Goal: Task Accomplishment & Management: Manage account settings

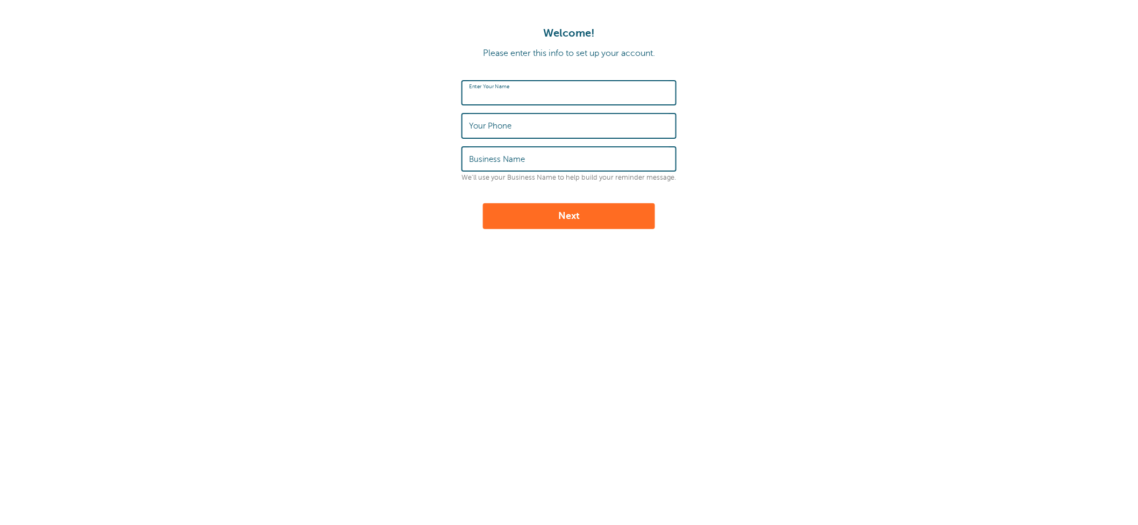
click at [565, 96] on input "Enter Your Name" at bounding box center [569, 92] width 200 height 23
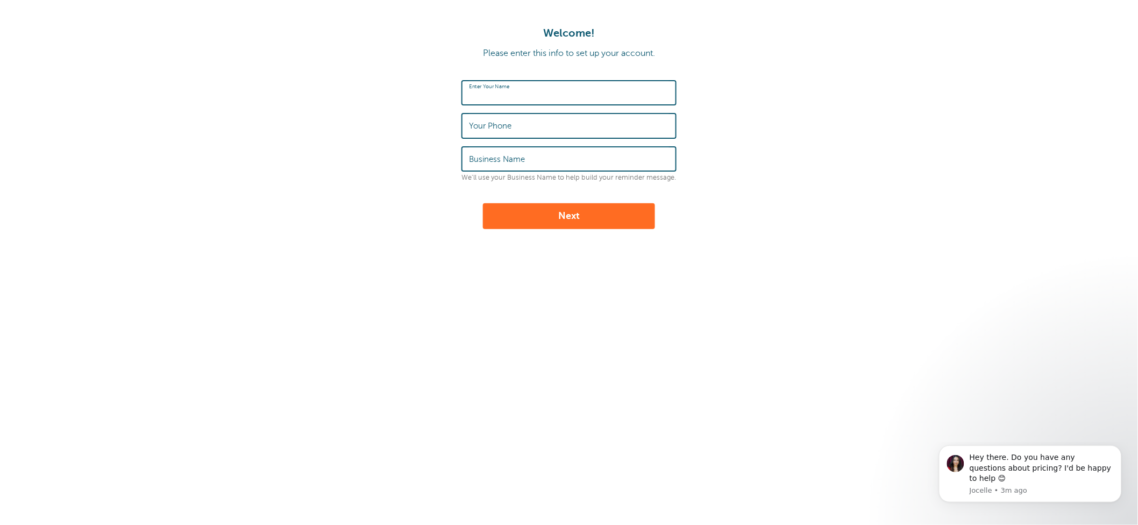
click at [571, 87] on input "Enter Your Name" at bounding box center [569, 92] width 200 height 23
type input "[PERSON_NAME]"
type input "3864797248"
click at [544, 153] on input "Business Name" at bounding box center [569, 158] width 200 height 23
type input "TEAM International"
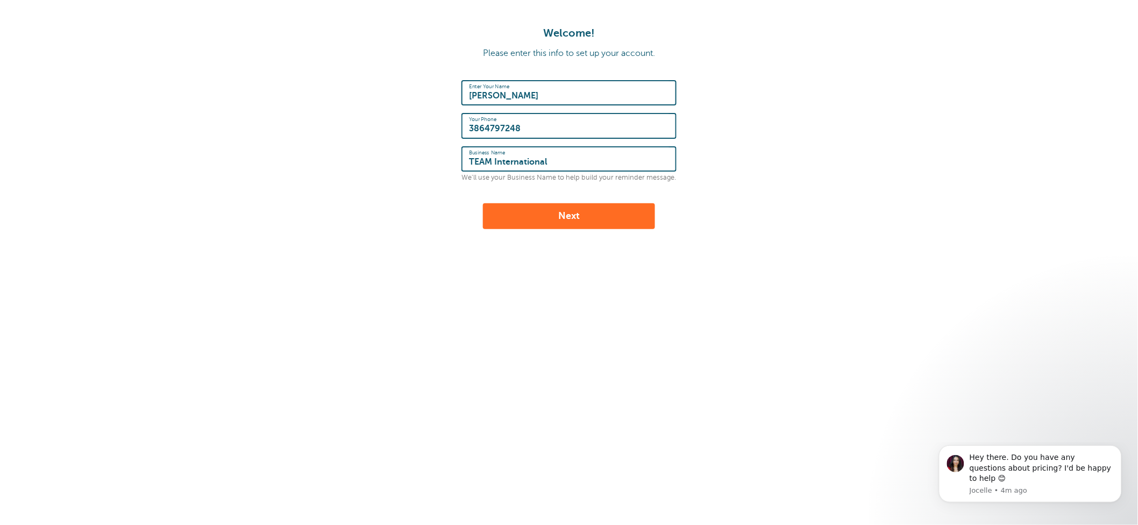
drag, startPoint x: 529, startPoint y: 126, endPoint x: 441, endPoint y: 138, distance: 89.6
click at [441, 138] on form "Enter Your Name Kevin Herring Your Phone 3864797248 Business Name TEAM Internat…" at bounding box center [569, 154] width 1117 height 149
click at [521, 118] on input "Your Phone" at bounding box center [569, 125] width 200 height 23
type input "407-789-2107"
click at [569, 214] on button "Next" at bounding box center [569, 216] width 172 height 26
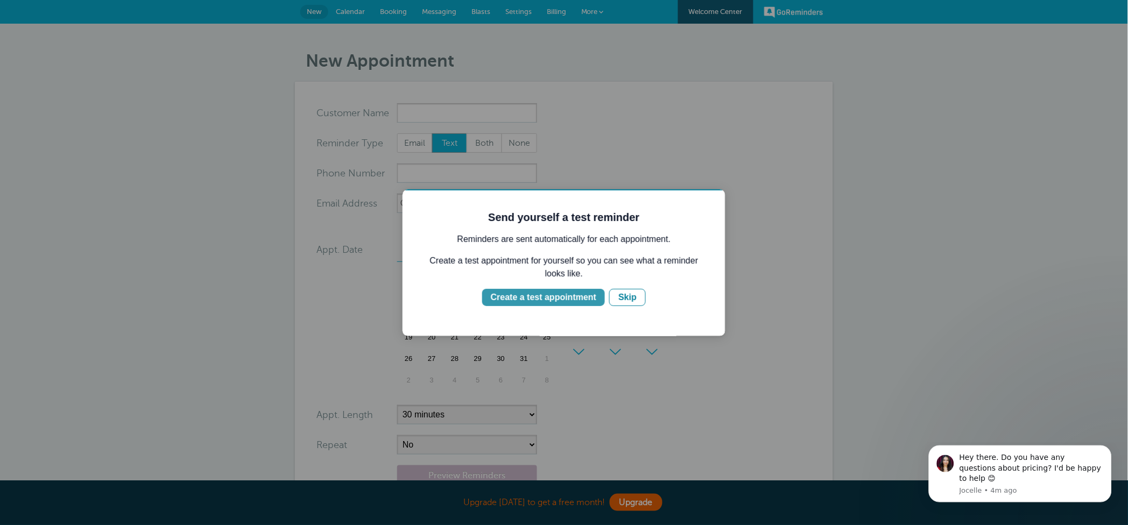
click at [576, 296] on div "Create a test appointment" at bounding box center [542, 297] width 105 height 13
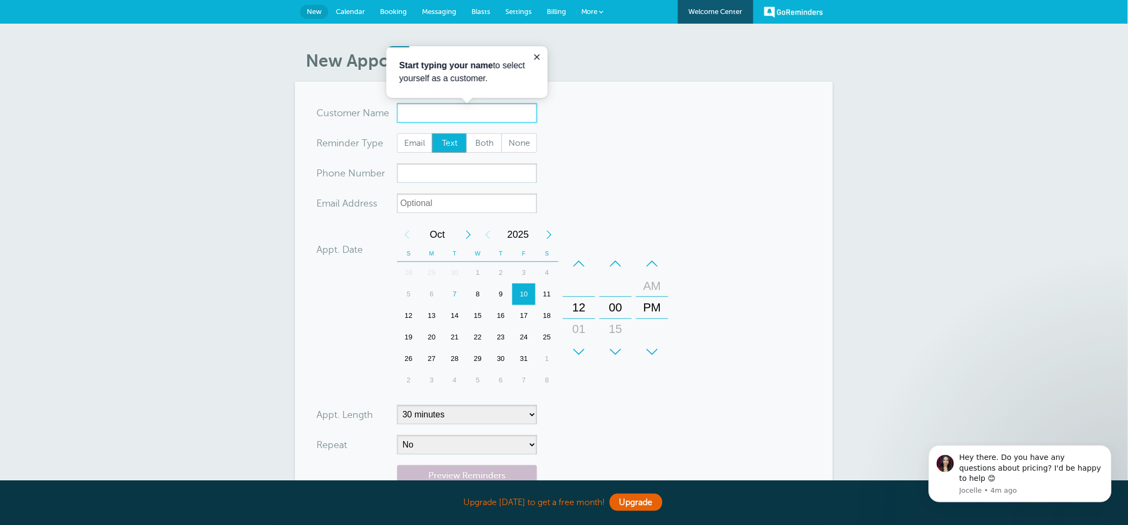
click at [416, 111] on input "x-no-autofill" at bounding box center [467, 112] width 140 height 19
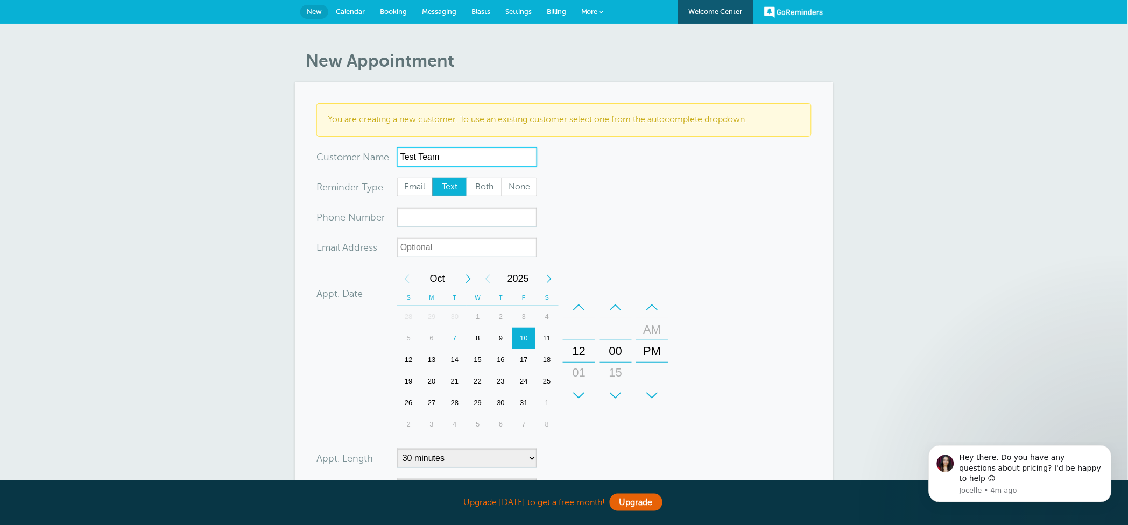
type input "Test Team"
click at [620, 196] on form "You are creating a new customer. To use an existing customer select one from th…" at bounding box center [563, 345] width 495 height 485
click at [437, 221] on input "xxx-no-autofill" at bounding box center [467, 217] width 140 height 19
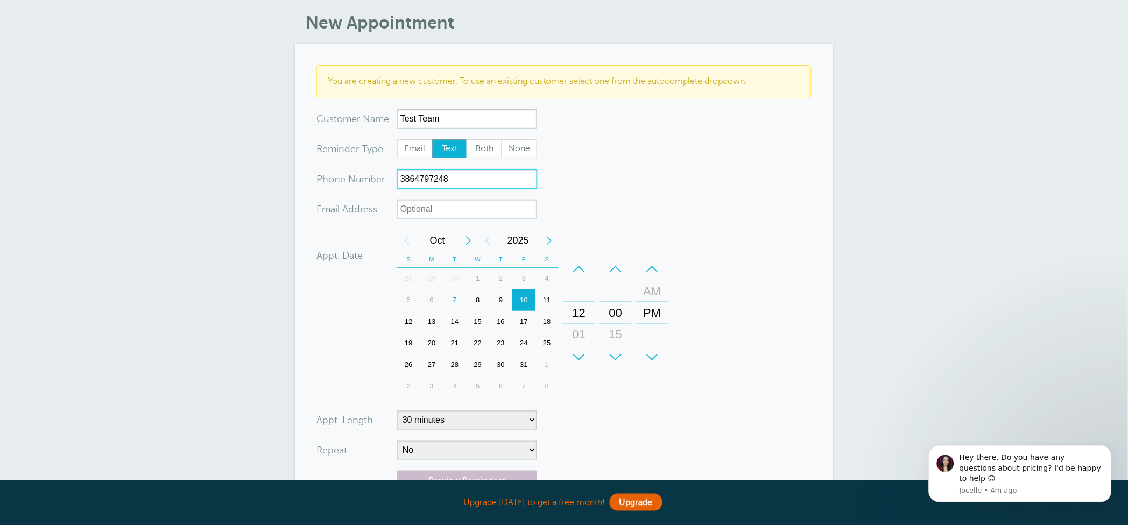
scroll to position [72, 0]
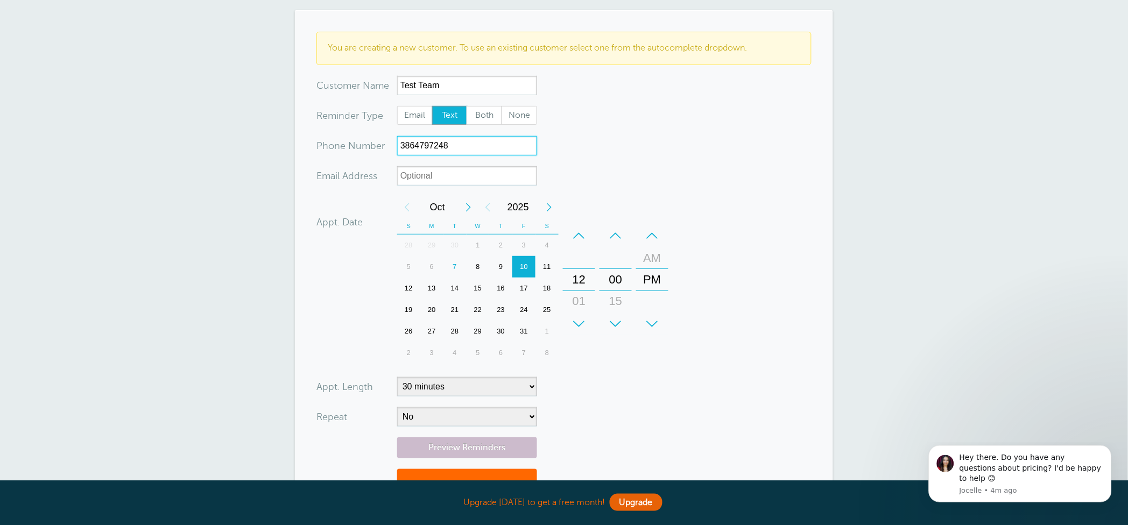
type input "3864797248"
click at [449, 178] on input "xx-no-autofill" at bounding box center [467, 175] width 140 height 19
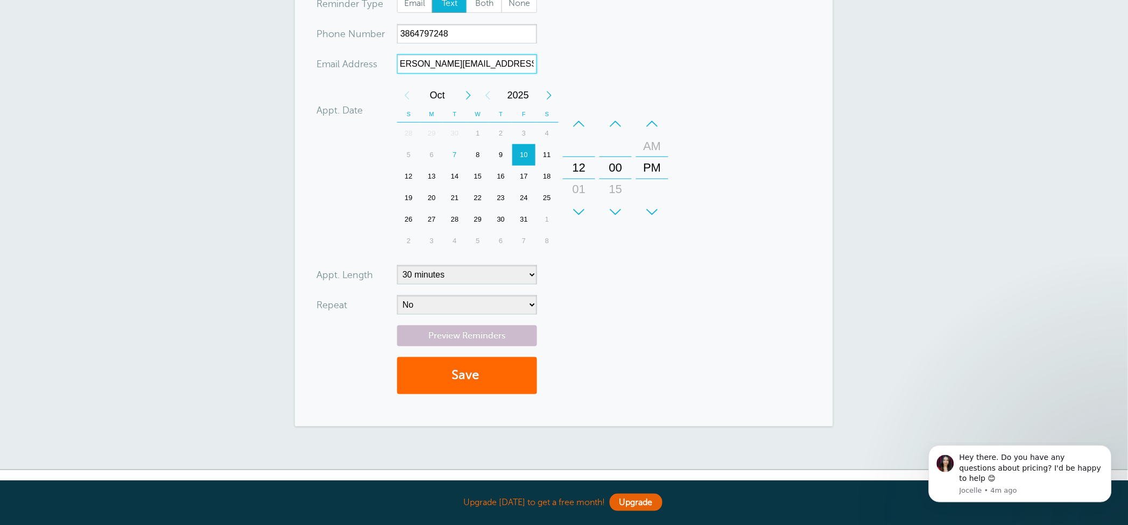
scroll to position [215, 0]
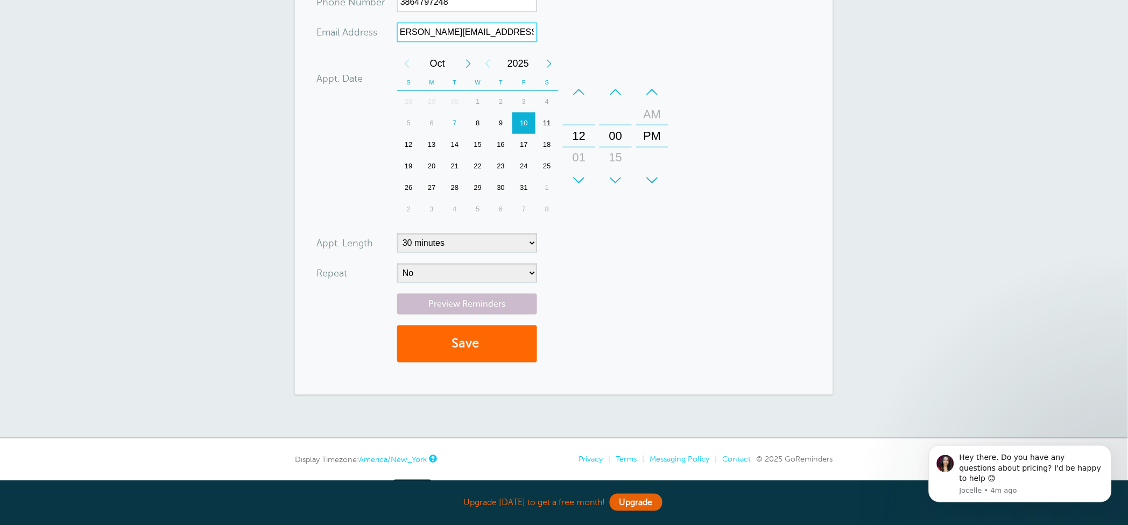
type input "kevin.herring@teaminternational.com"
click at [476, 273] on select "No Daily Weekly Every 2 weeks Every 3 weeks Every 4 weeks Monthly Every 5 weeks…" at bounding box center [467, 273] width 140 height 19
click at [469, 340] on button "Save" at bounding box center [467, 343] width 140 height 37
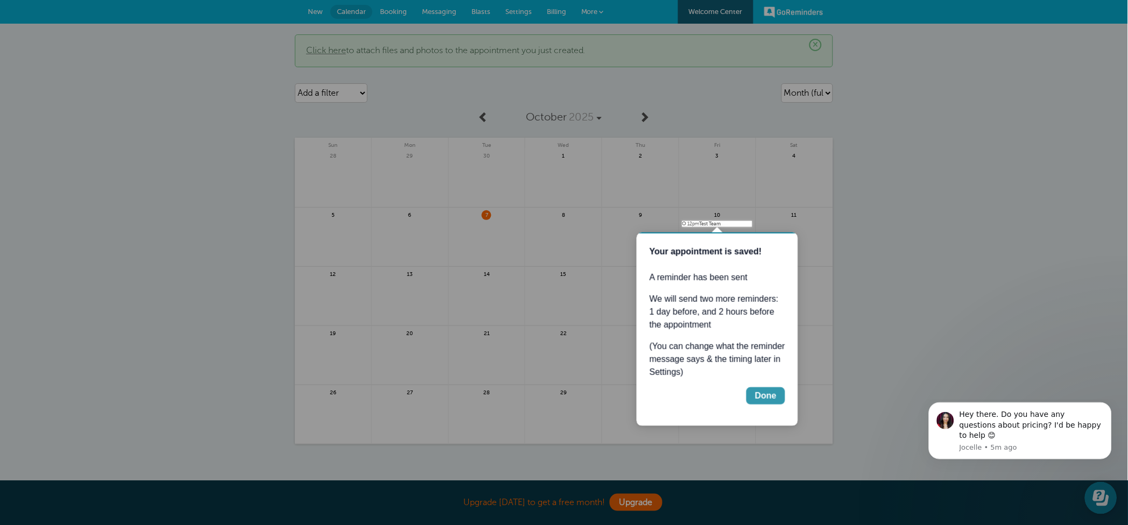
click at [772, 393] on div "Done" at bounding box center [765, 395] width 22 height 13
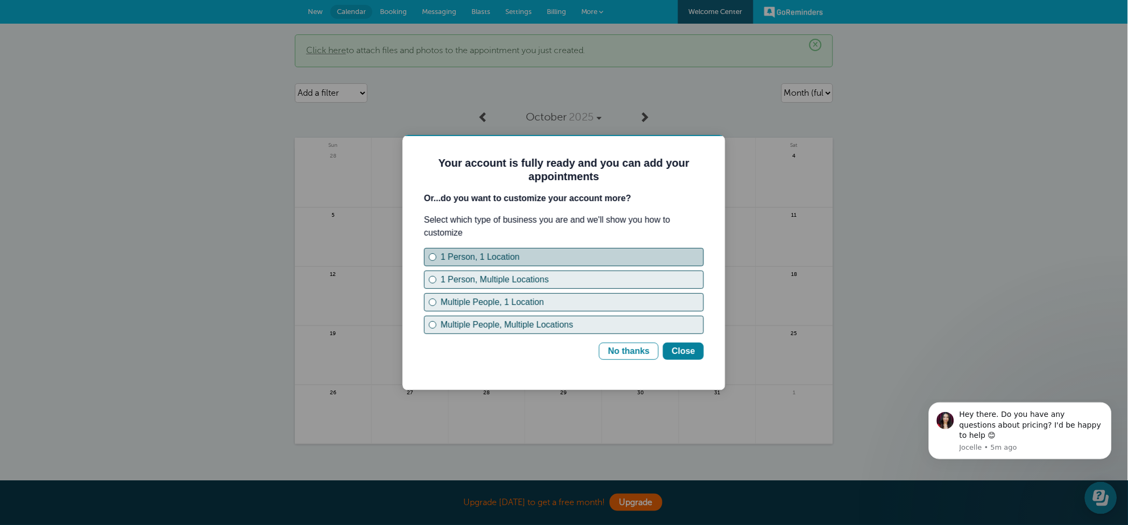
click at [428, 253] on button "1 Person, 1 Location" at bounding box center [563, 256] width 280 height 18
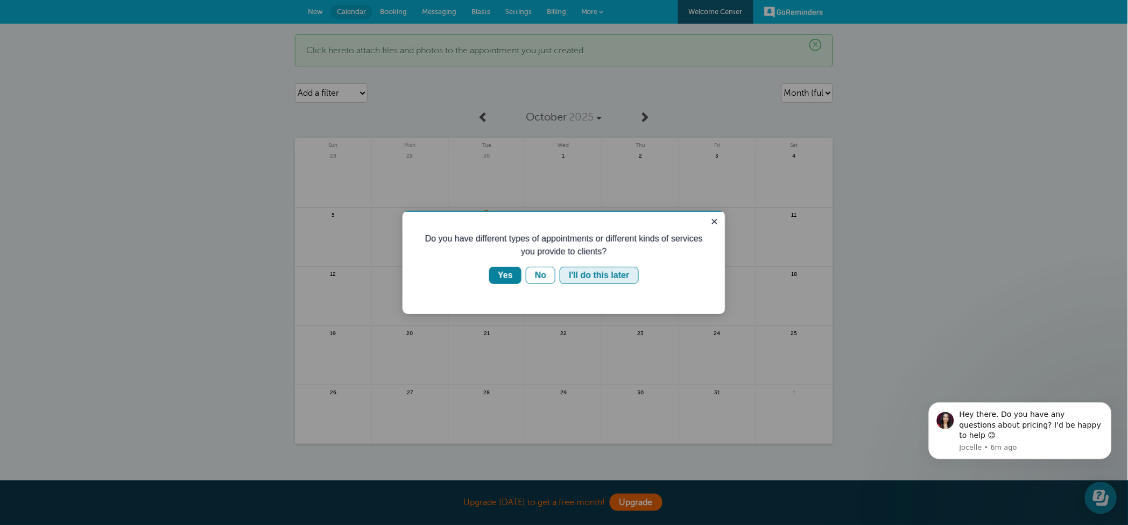
click at [608, 272] on div "I'll do this later" at bounding box center [598, 274] width 60 height 13
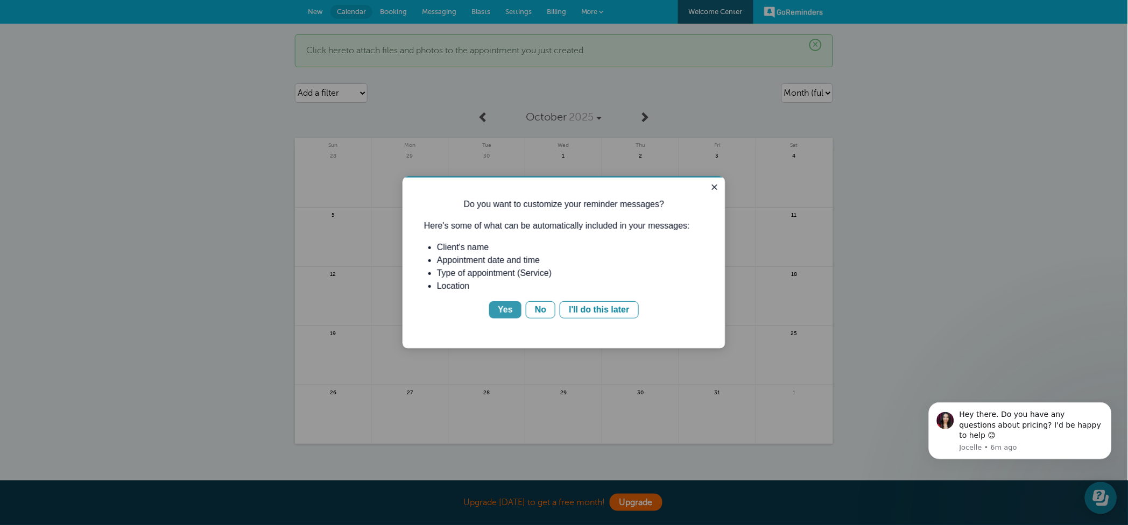
click at [505, 305] on div "Yes" at bounding box center [504, 309] width 15 height 13
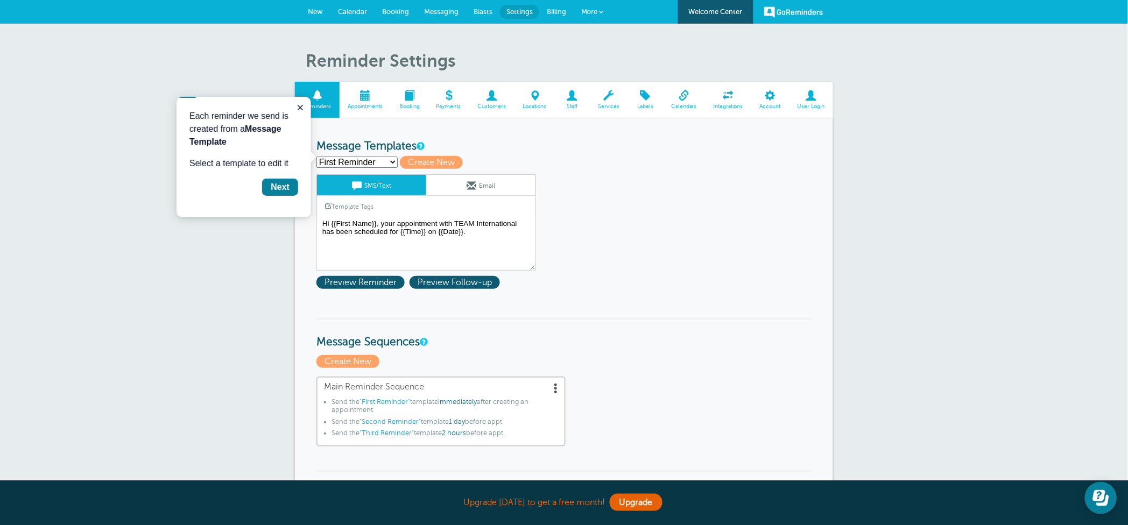
scroll to position [72, 0]
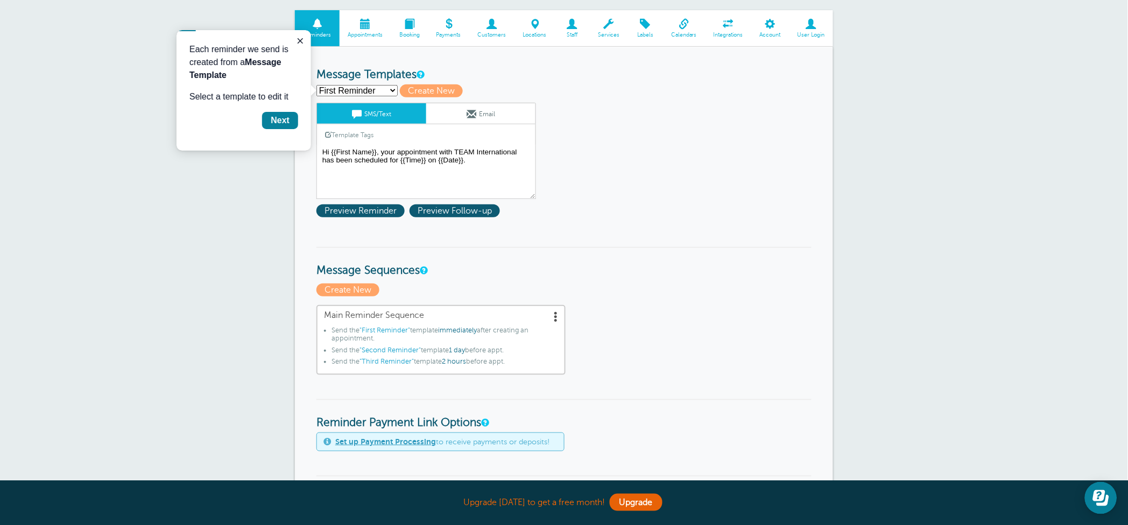
click at [468, 105] on link "Email" at bounding box center [480, 113] width 109 height 20
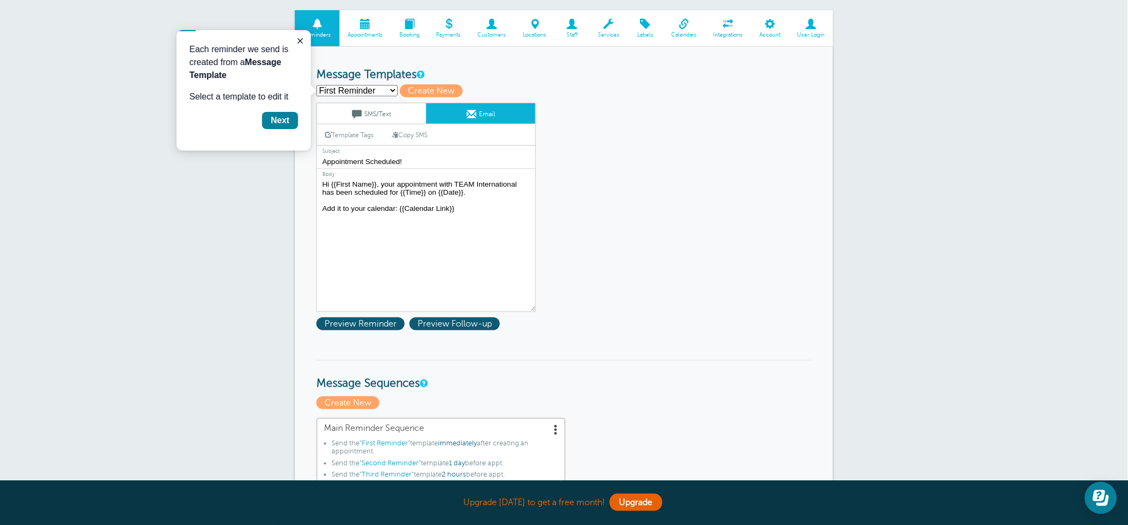
click at [386, 105] on link "SMS/Text" at bounding box center [371, 113] width 109 height 20
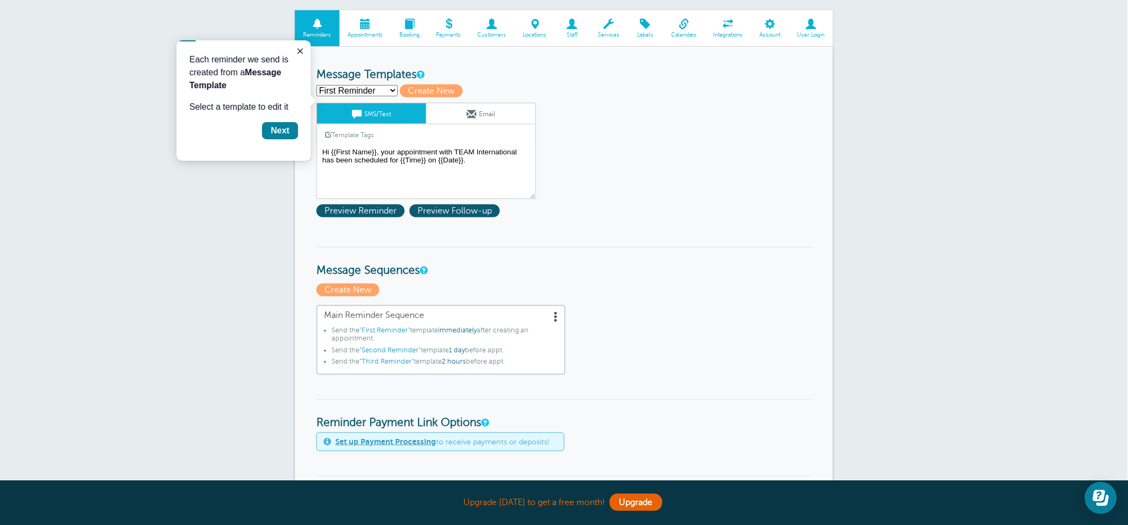
scroll to position [0, 0]
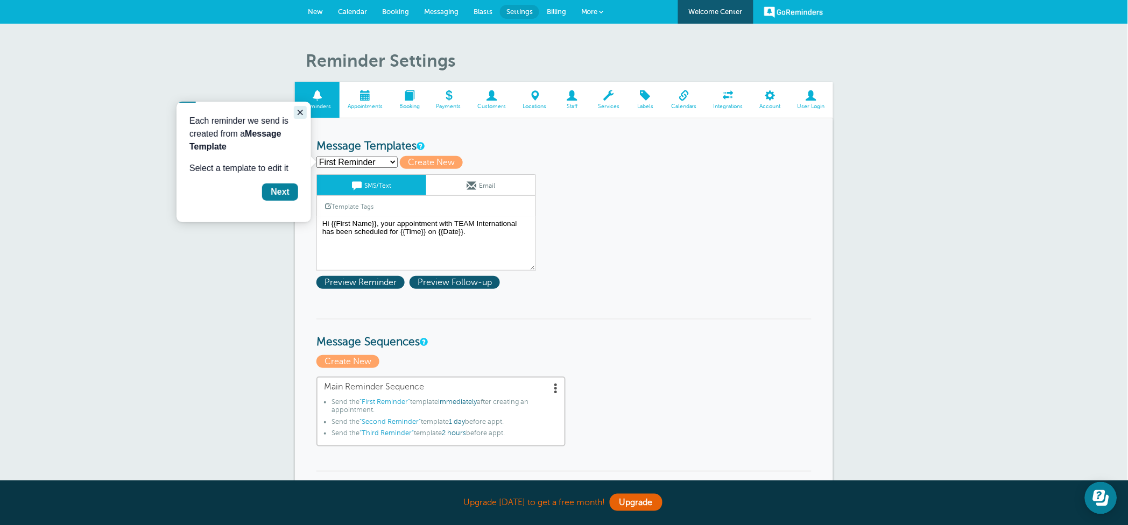
click at [302, 111] on icon "Close guide" at bounding box center [299, 112] width 9 height 9
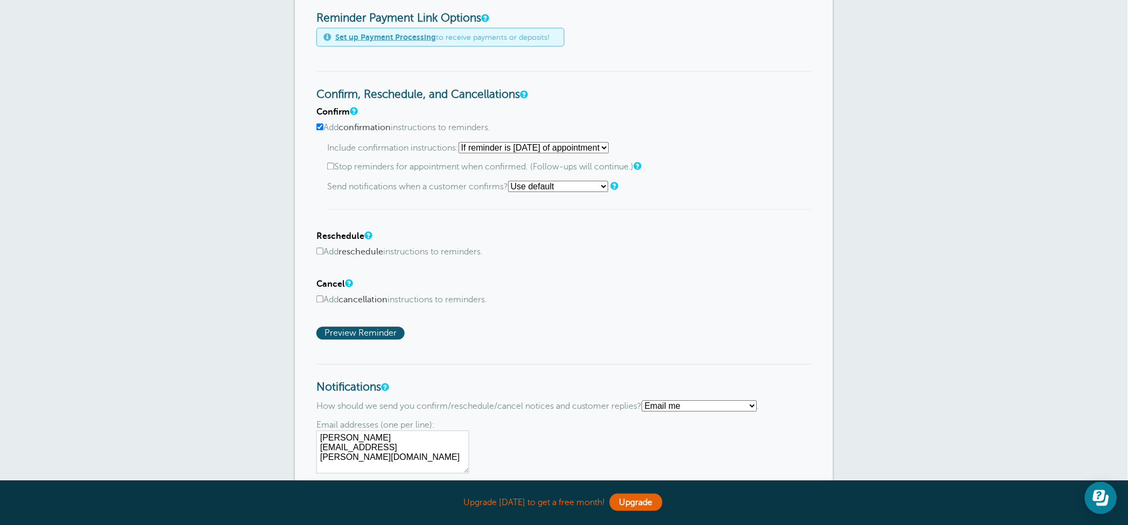
scroll to position [502, 0]
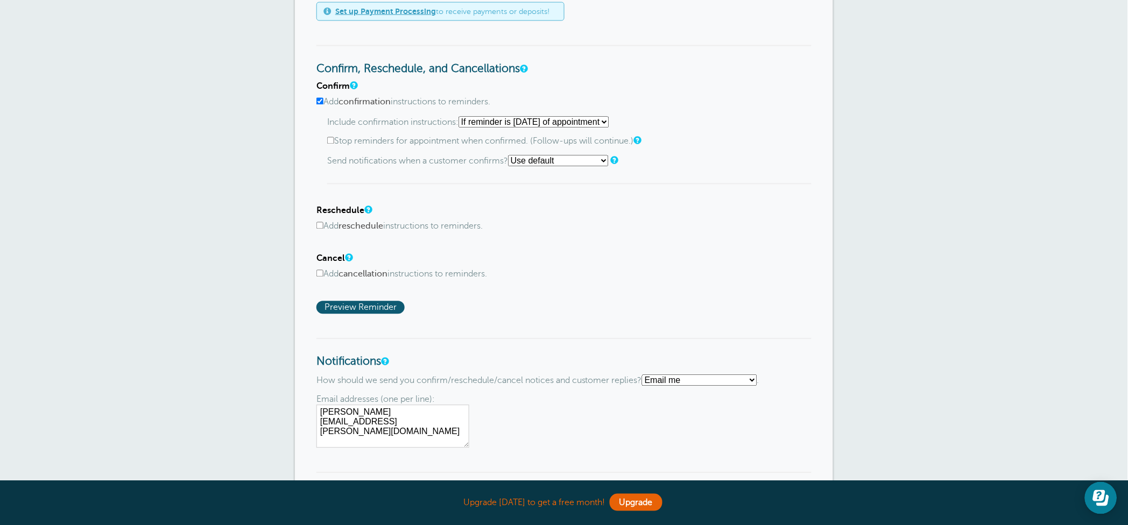
click at [318, 222] on input "Add reschedule instructions to reminders." at bounding box center [319, 225] width 7 height 7
checkbox input "true"
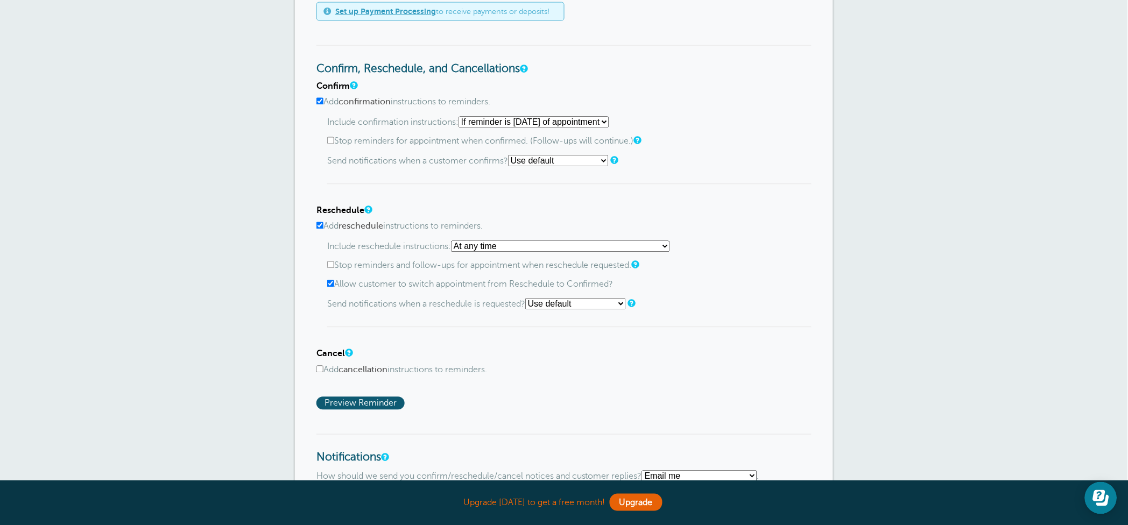
click at [329, 261] on input "Stop reminders and follow-ups for appointment when reschedule requested." at bounding box center [330, 264] width 7 height 7
click at [332, 261] on input "Stop reminders and follow-ups for appointment when reschedule requested." at bounding box center [330, 264] width 7 height 7
checkbox input "false"
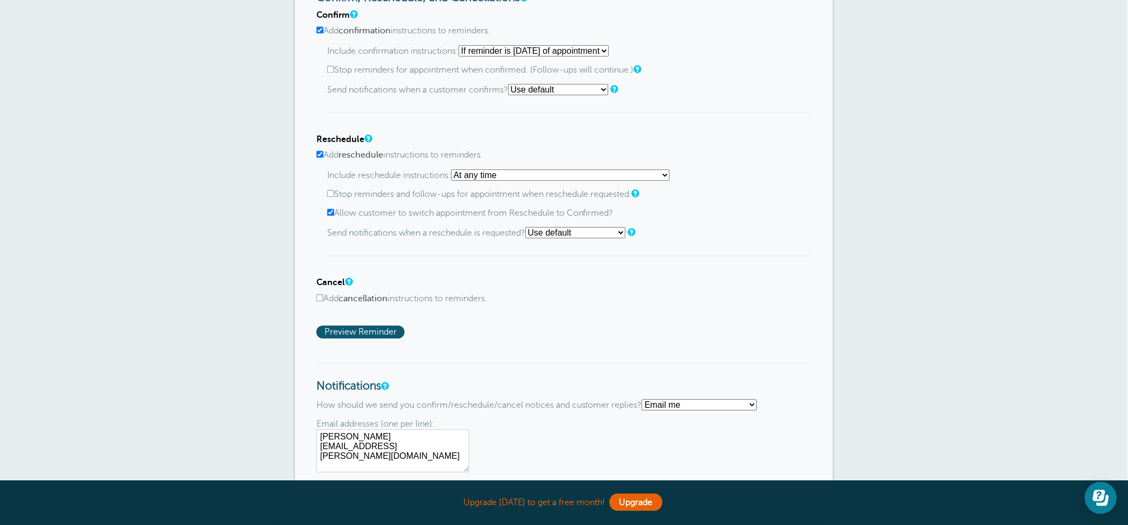
scroll to position [573, 0]
click at [579, 227] on select "Use default Text me Email me Don't send notifications" at bounding box center [575, 232] width 101 height 11
click at [699, 271] on div "Confirm Add confirmation instructions to reminders. Include confirmation instru…" at bounding box center [563, 174] width 495 height 328
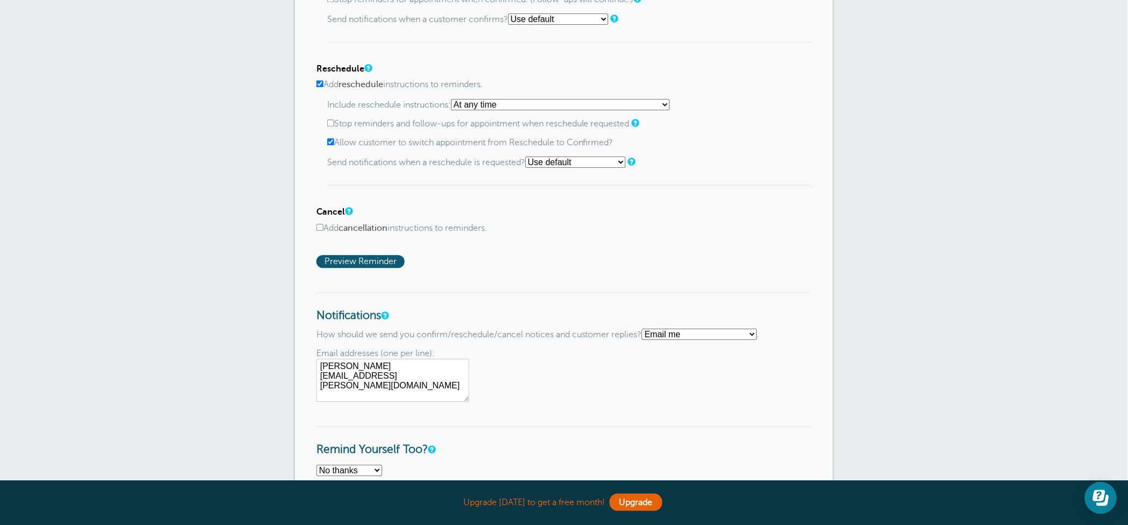
scroll to position [717, 0]
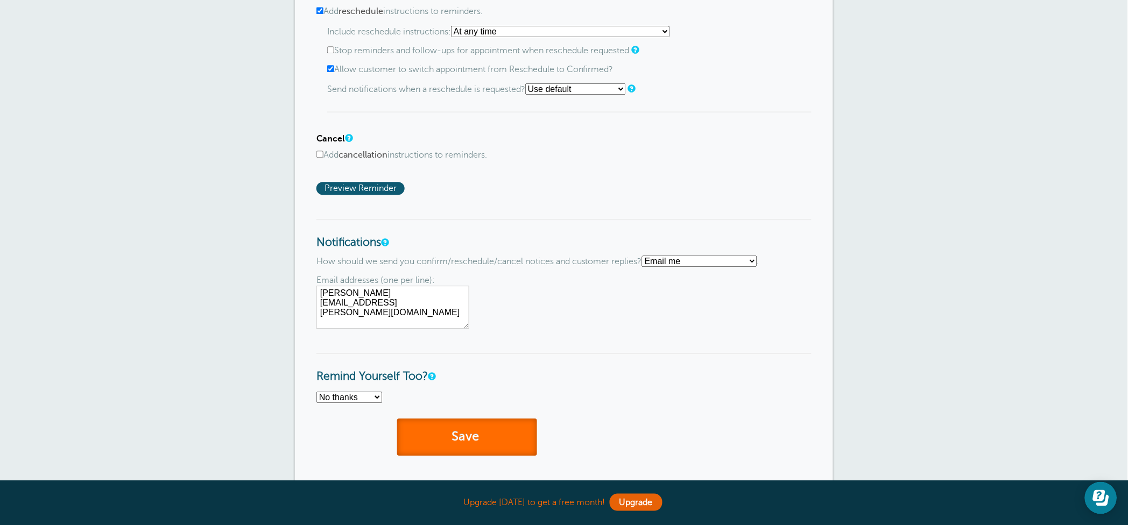
click at [483, 429] on span "submit" at bounding box center [480, 436] width 3 height 15
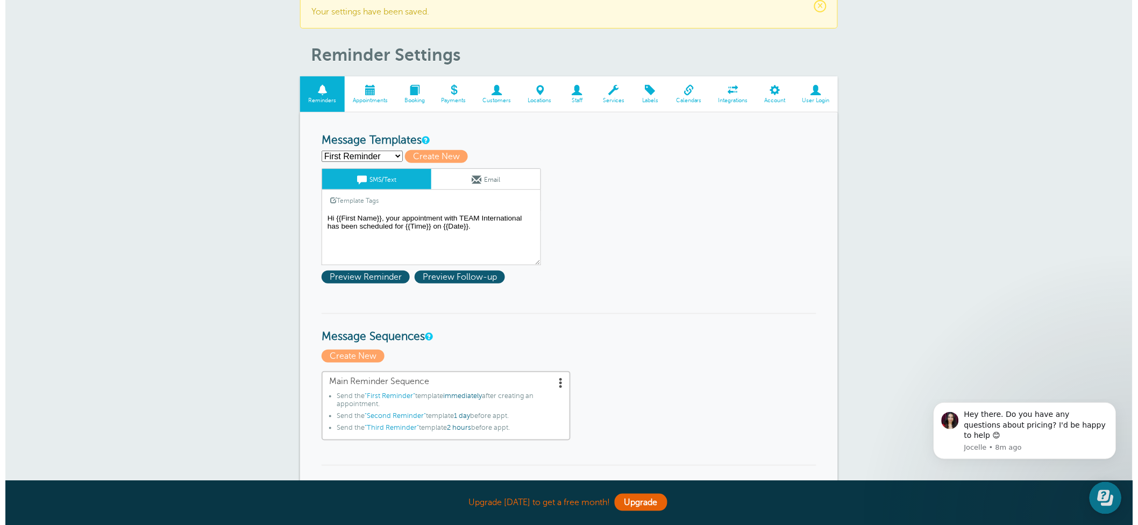
scroll to position [7, 0]
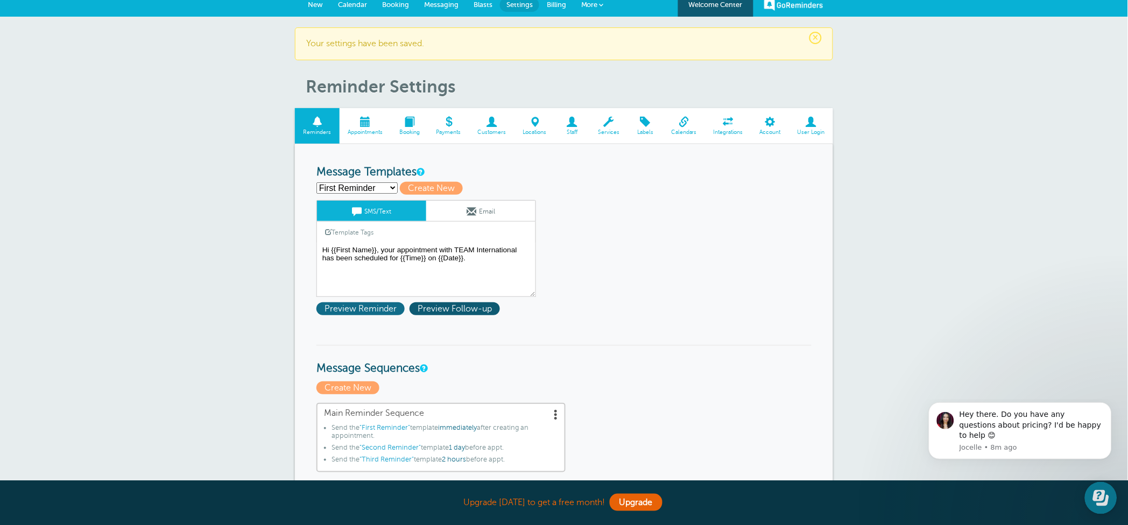
click at [381, 306] on span "Preview Reminder" at bounding box center [360, 308] width 88 height 13
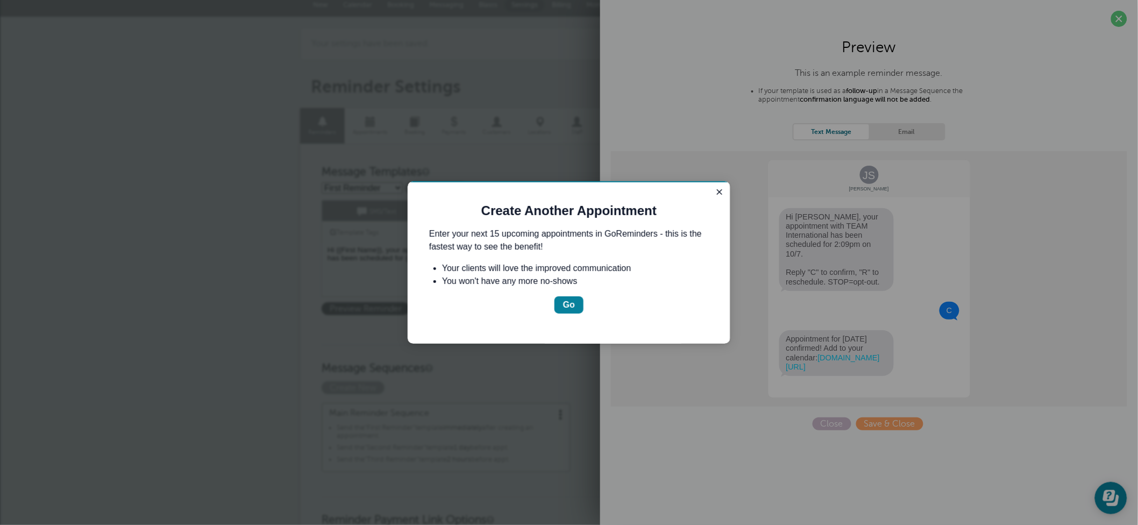
scroll to position [0, 0]
click at [569, 302] on div "Go" at bounding box center [569, 304] width 12 height 13
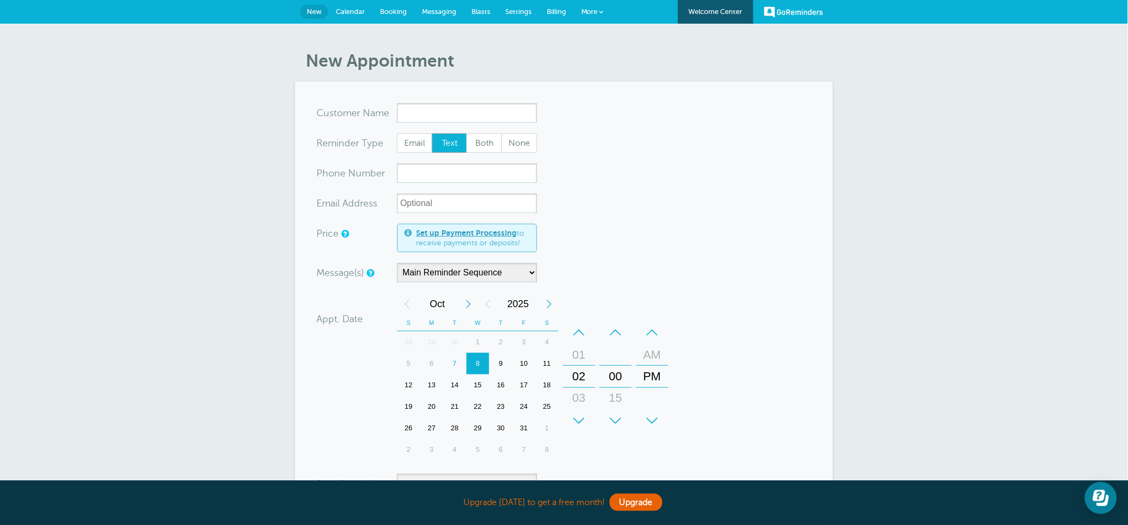
click at [340, 8] on span "Calendar" at bounding box center [350, 12] width 29 height 8
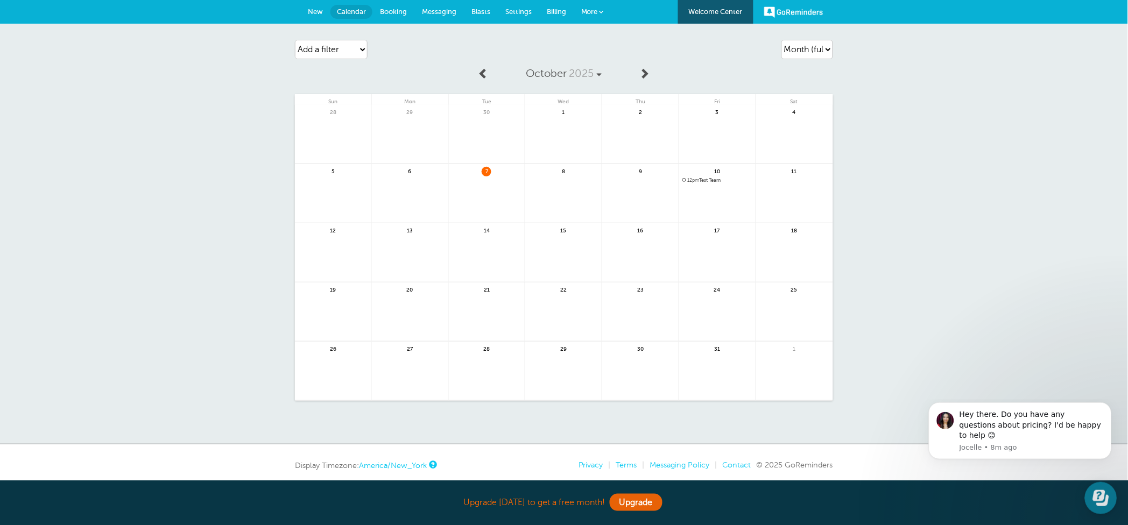
click at [707, 178] on span "12pm Test Team" at bounding box center [717, 181] width 70 height 6
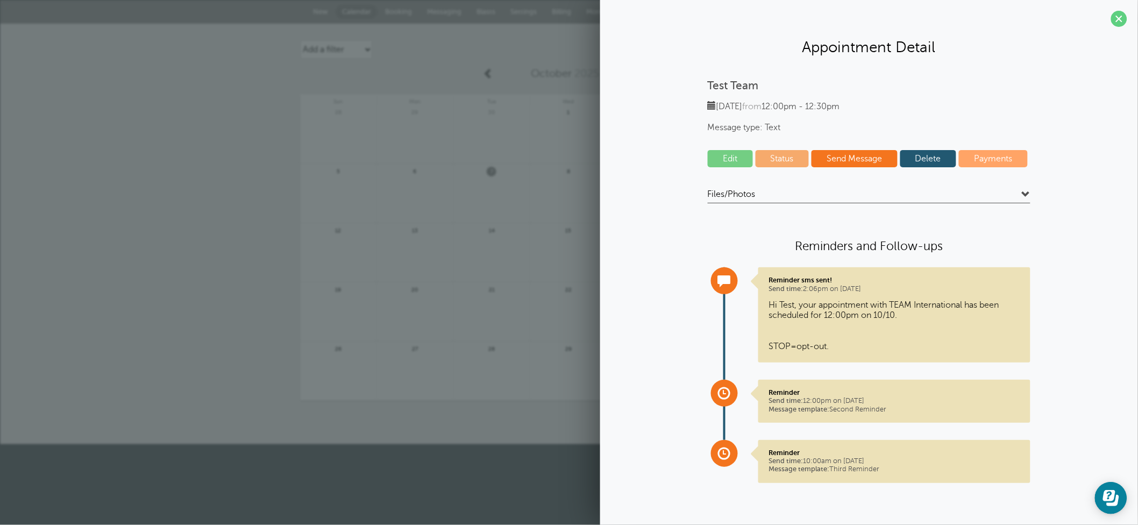
click at [911, 399] on p "Reminder Send time: 12:00pm on Oct. 9, 2025 Message template: Second Reminder" at bounding box center [894, 400] width 251 height 25
click at [1118, 17] on span at bounding box center [1119, 19] width 16 height 16
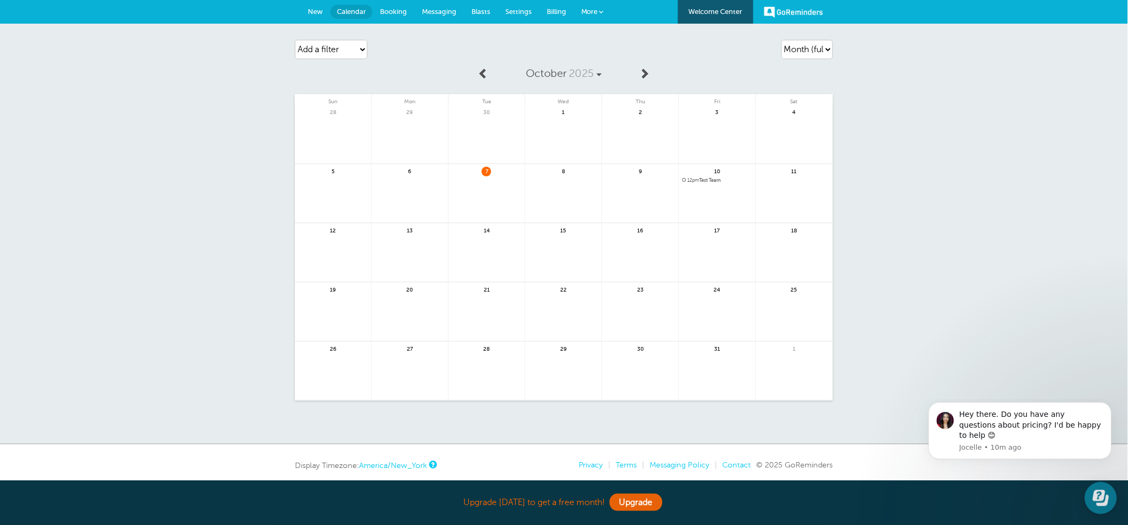
click at [512, 9] on span "Settings" at bounding box center [518, 12] width 26 height 8
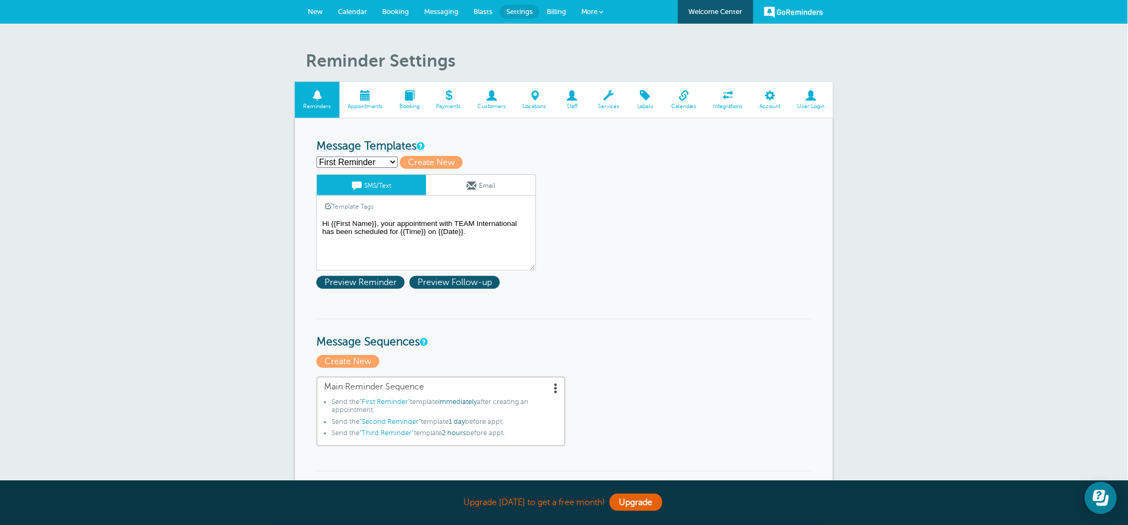
click at [734, 95] on span at bounding box center [728, 95] width 46 height 10
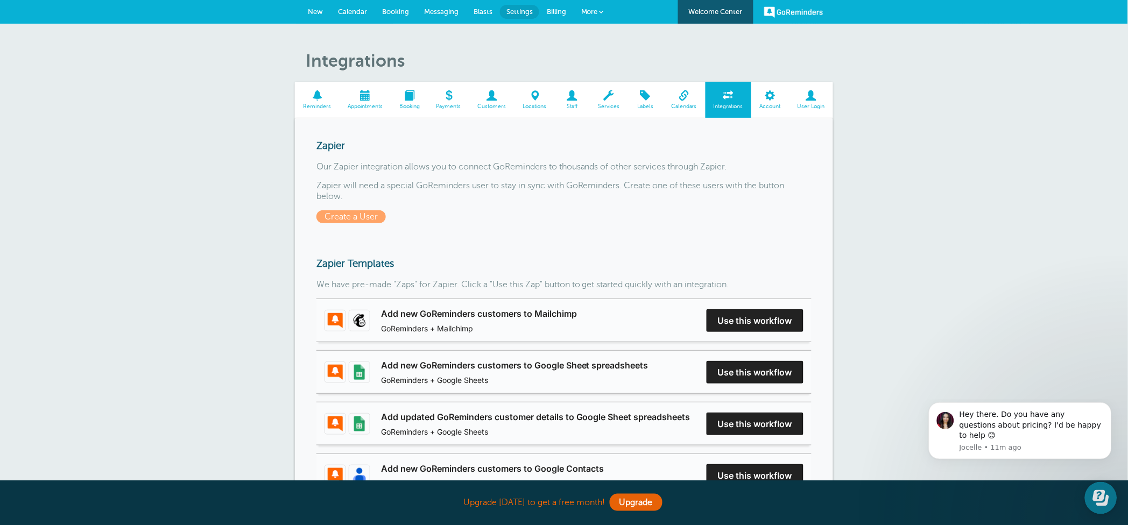
click at [614, 96] on span at bounding box center [609, 95] width 38 height 10
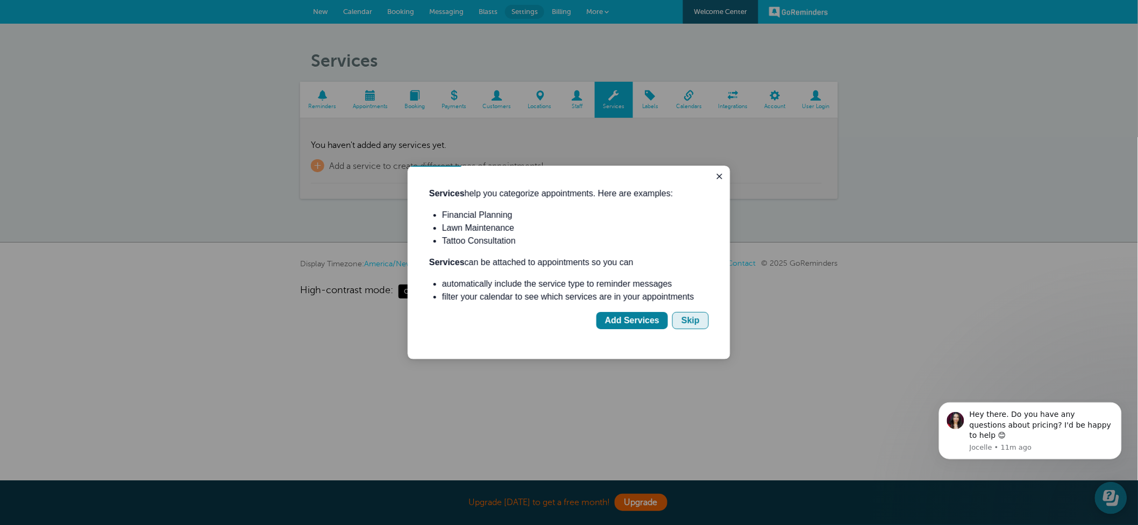
click at [700, 324] on button "Skip" at bounding box center [690, 319] width 37 height 17
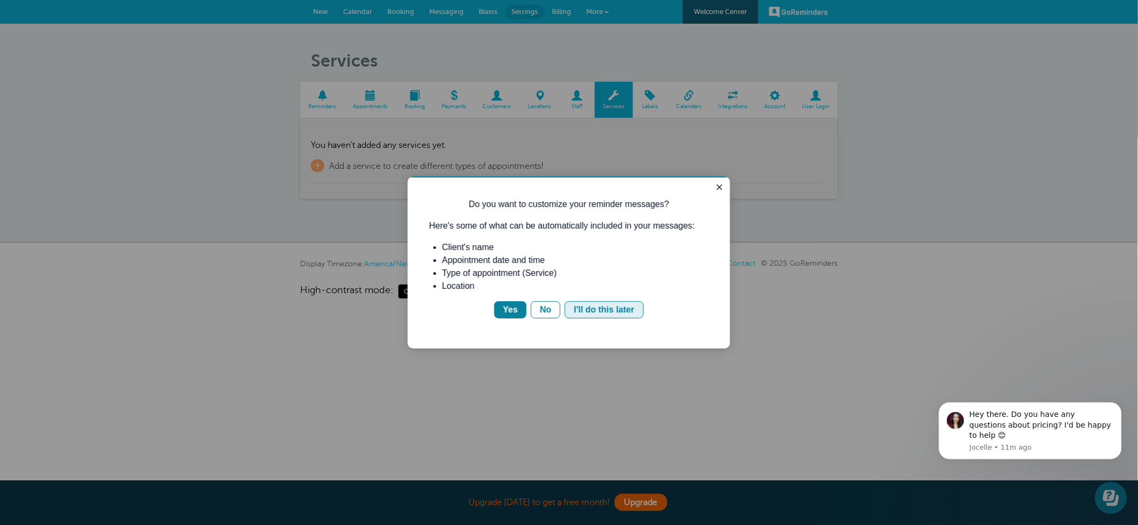
click at [616, 307] on div "I'll do this later" at bounding box center [603, 309] width 60 height 13
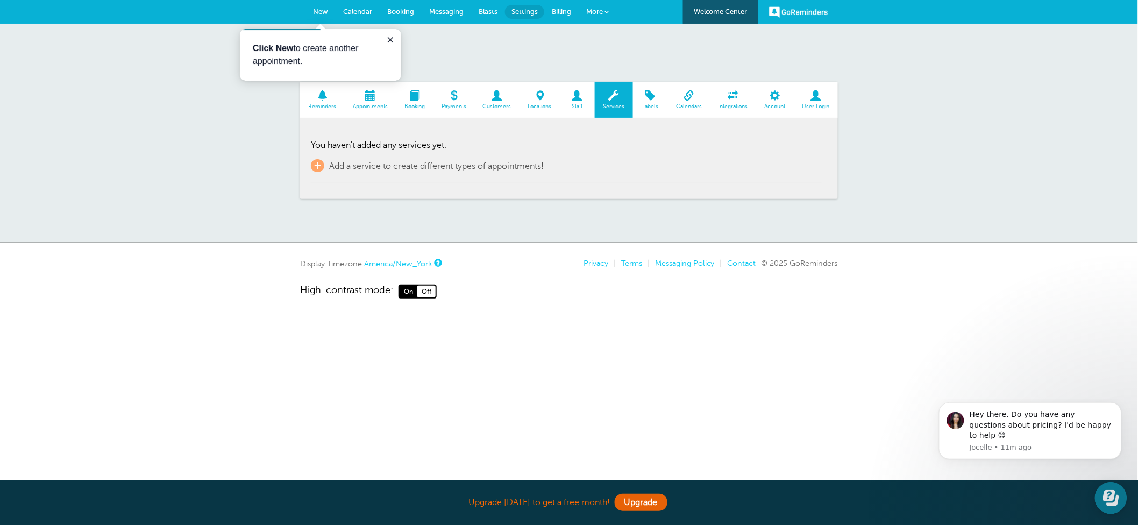
click at [735, 93] on span at bounding box center [734, 95] width 46 height 10
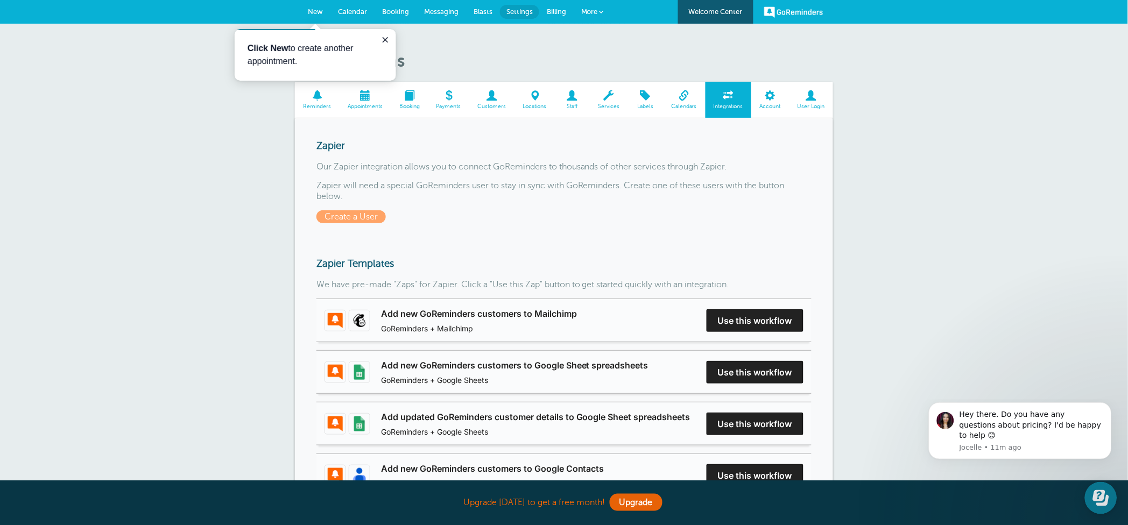
click at [579, 13] on link "More" at bounding box center [592, 12] width 38 height 24
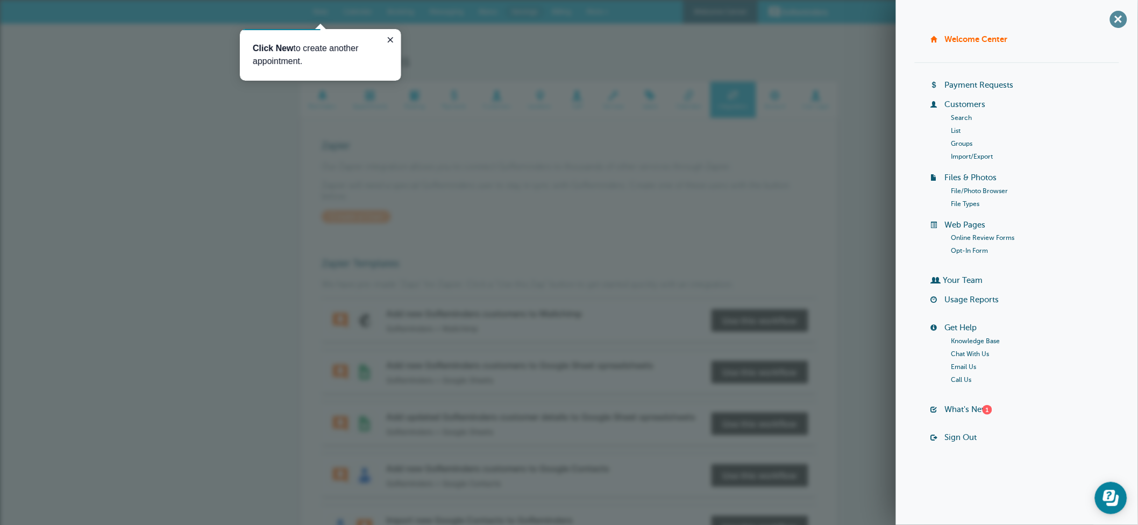
click at [1113, 20] on span "+" at bounding box center [1119, 19] width 24 height 24
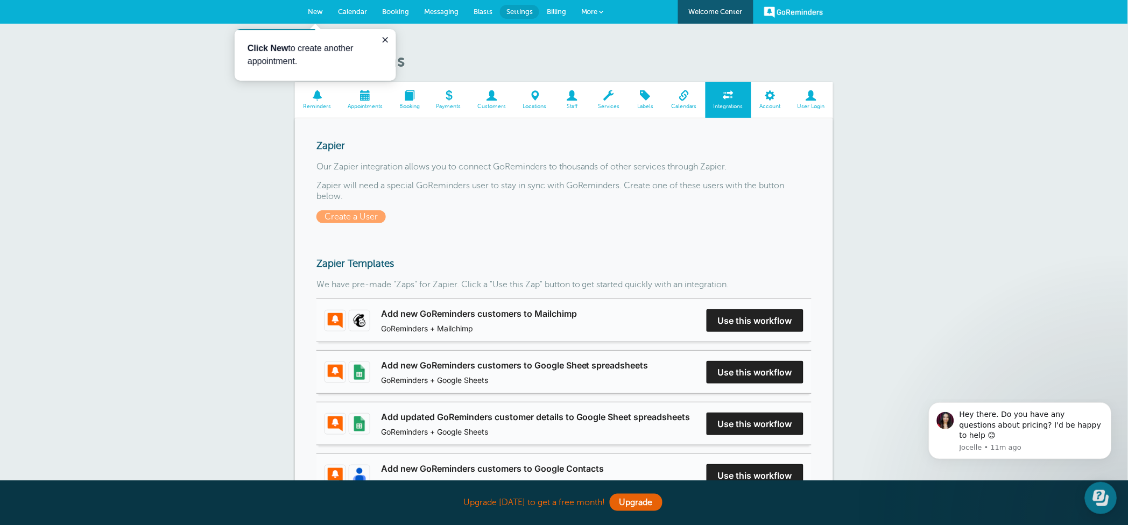
click at [813, 98] on span at bounding box center [811, 95] width 44 height 10
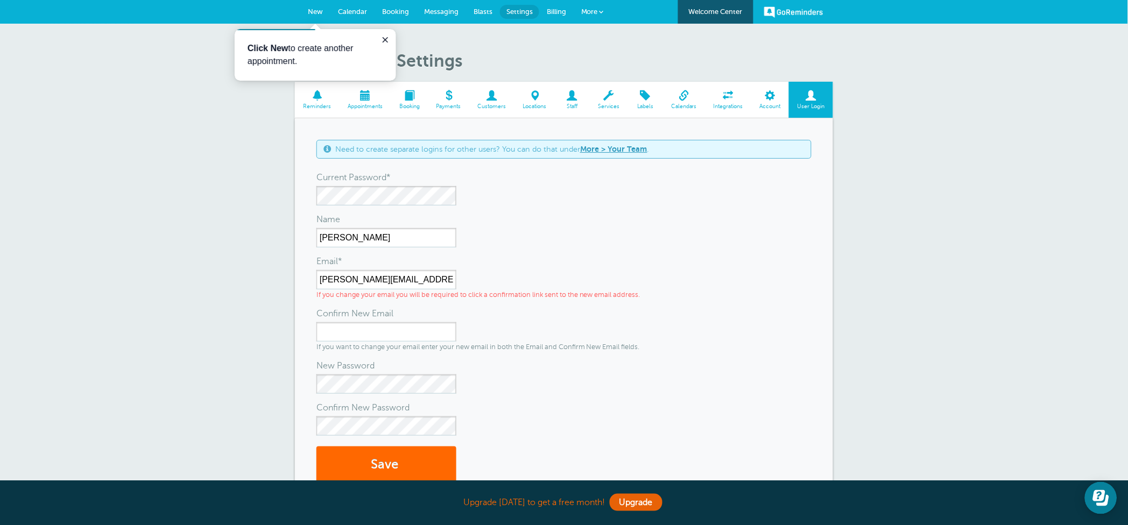
click at [771, 103] on span "Account" at bounding box center [769, 106] width 27 height 6
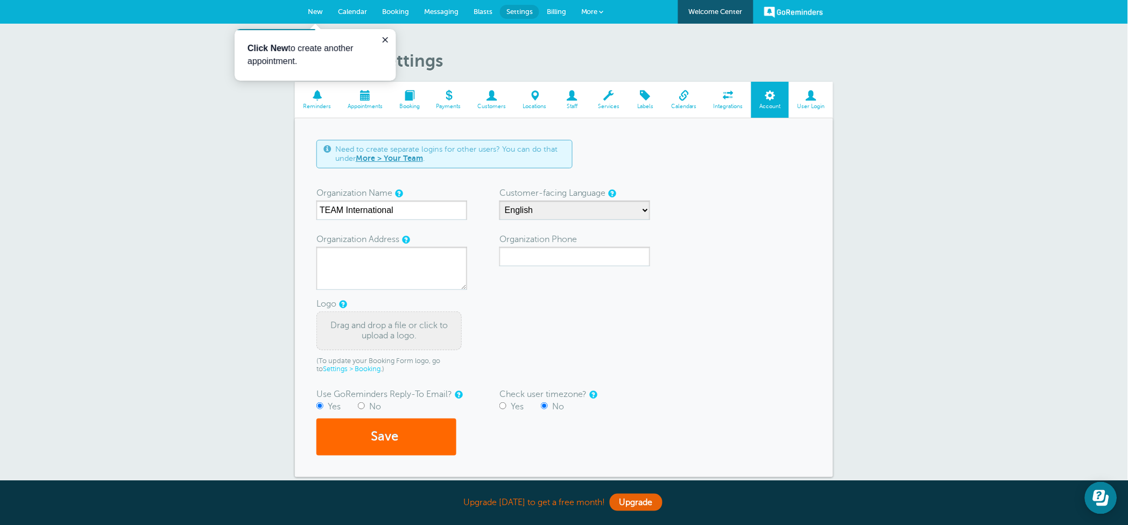
click at [365, 100] on span at bounding box center [365, 95] width 52 height 10
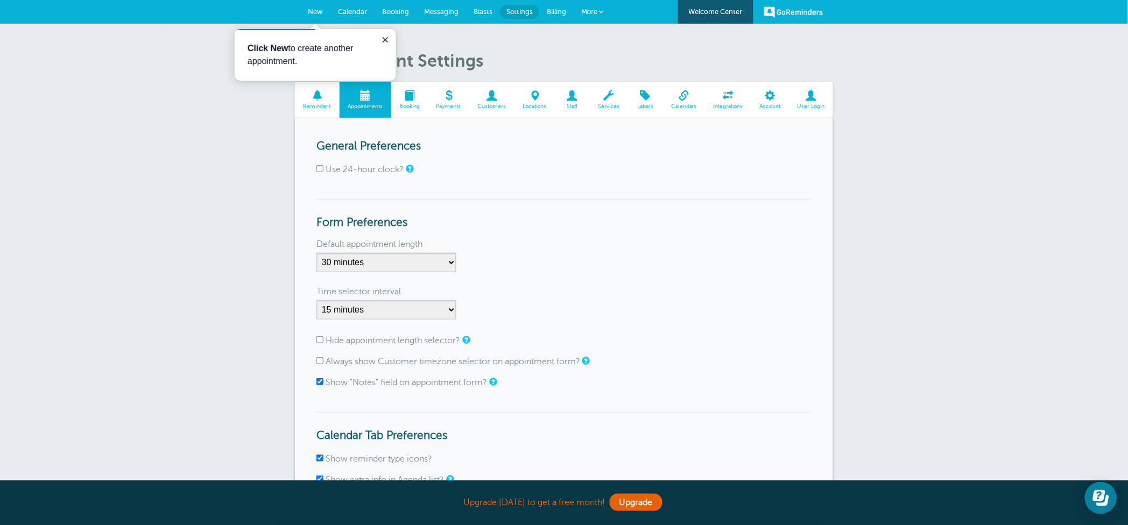
click at [493, 97] on span at bounding box center [491, 95] width 45 height 10
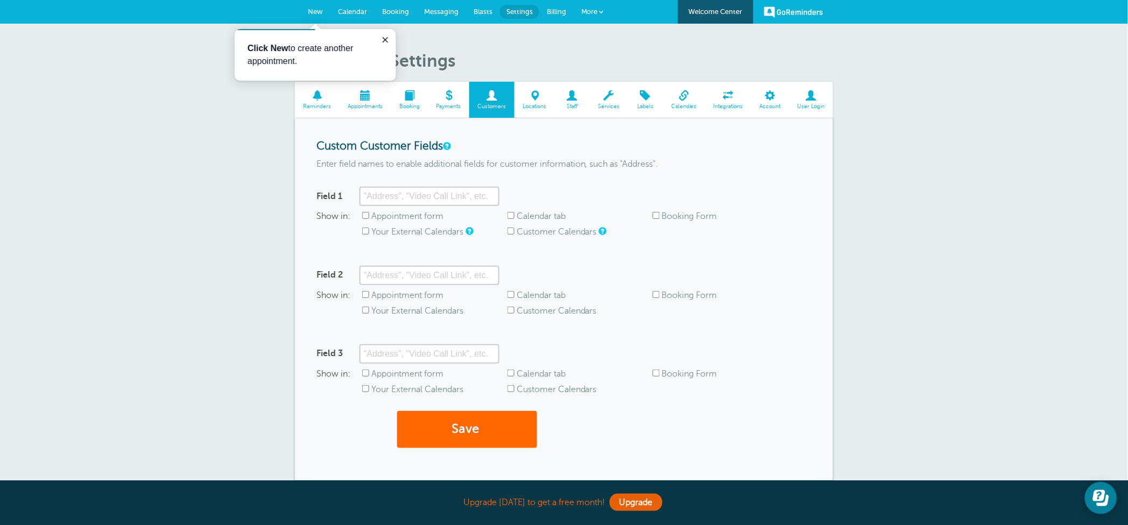
click at [568, 98] on span at bounding box center [572, 95] width 35 height 10
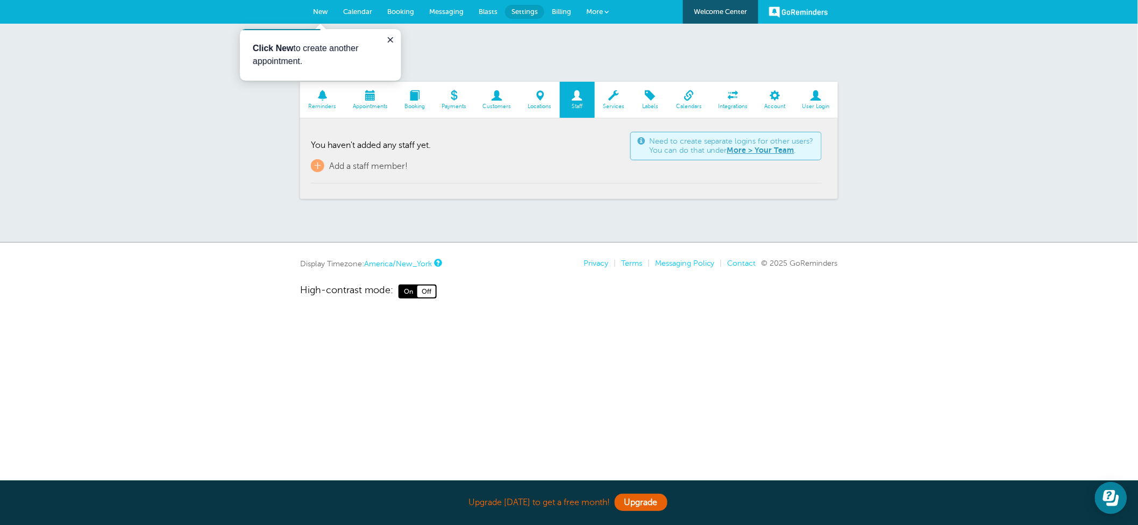
click at [683, 101] on link "Calendars" at bounding box center [689, 100] width 43 height 36
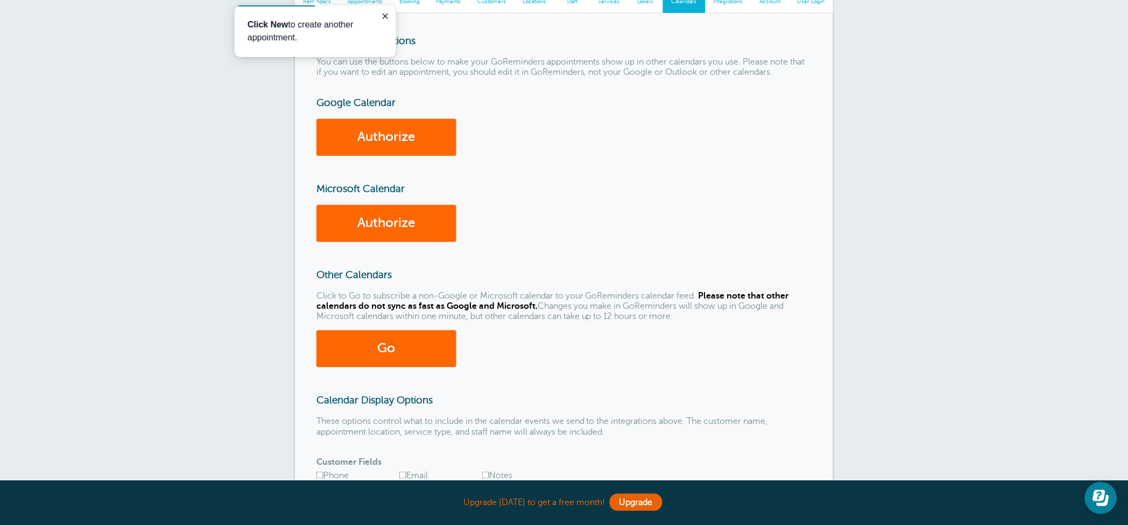
scroll to position [72, 0]
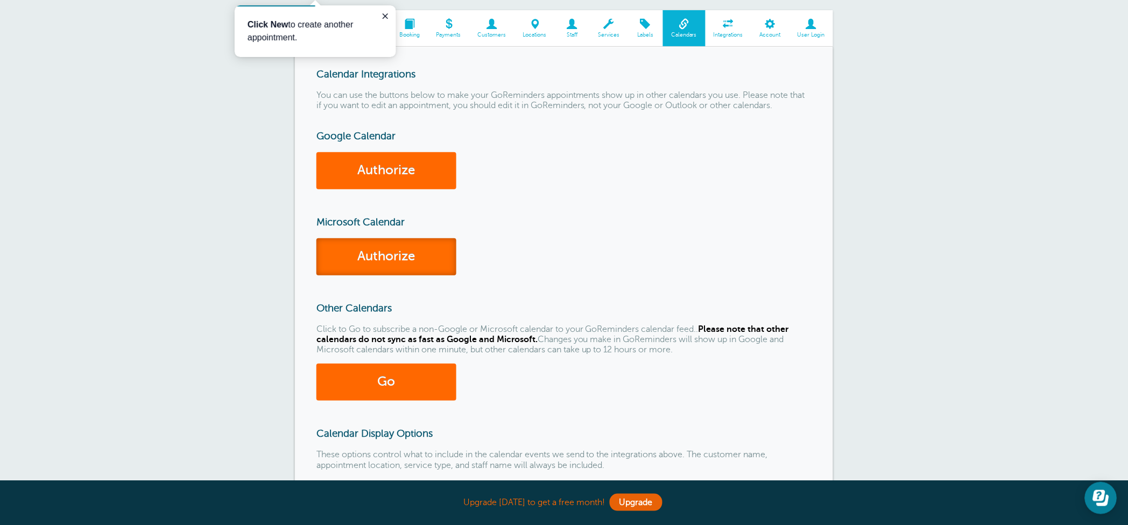
click at [422, 243] on link "Authorize" at bounding box center [386, 256] width 140 height 37
